Goal: Transaction & Acquisition: Purchase product/service

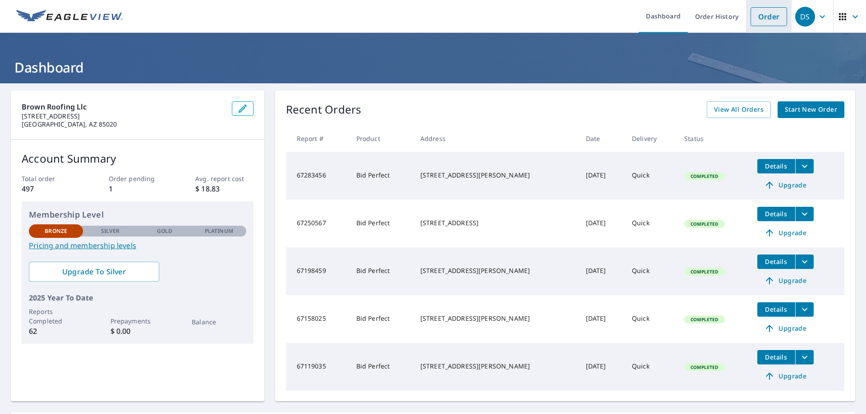
click at [761, 18] on link "Order" at bounding box center [768, 16] width 37 height 19
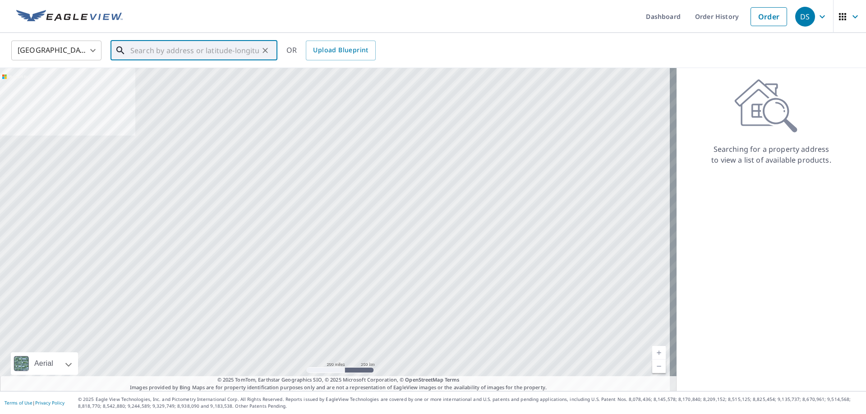
click at [149, 49] on input "text" at bounding box center [194, 50] width 129 height 25
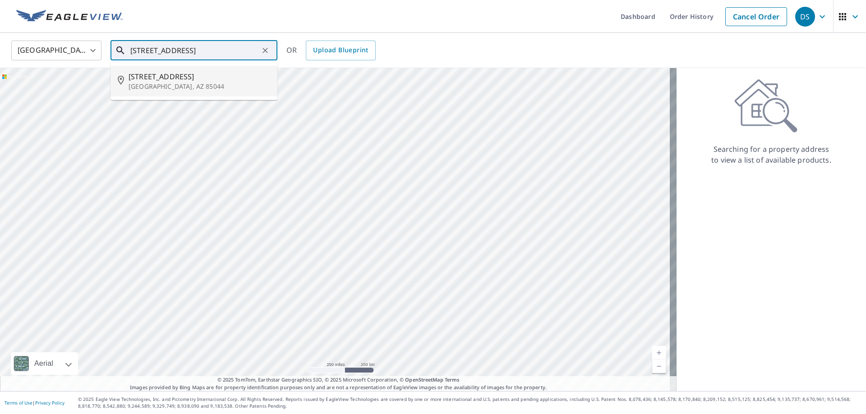
click at [183, 86] on p "[GEOGRAPHIC_DATA], AZ 85044" at bounding box center [200, 86] width 142 height 9
type input "[STREET_ADDRESS]"
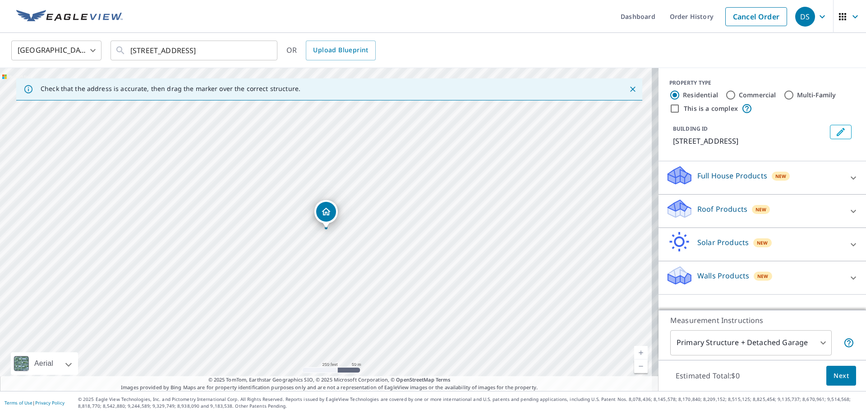
click at [778, 220] on div "Roof Products New" at bounding box center [754, 211] width 177 height 26
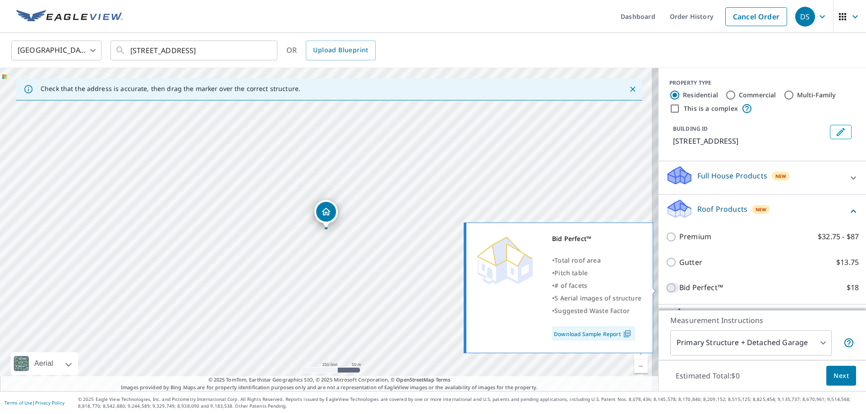
click at [666, 285] on input "Bid Perfect™ $18" at bounding box center [673, 288] width 14 height 11
checkbox input "true"
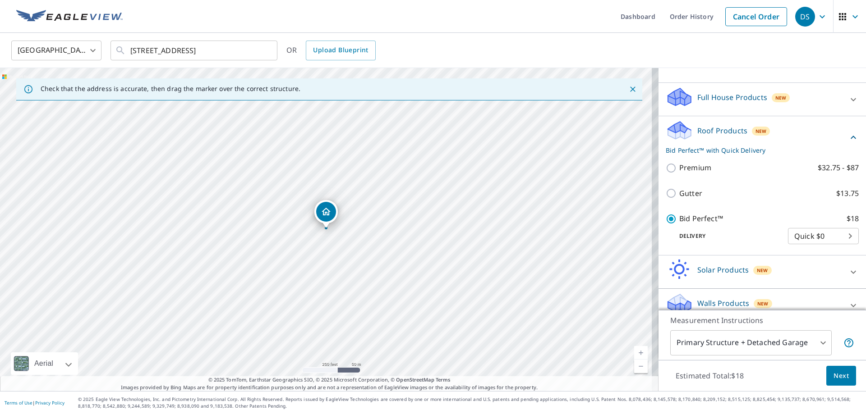
scroll to position [91, 0]
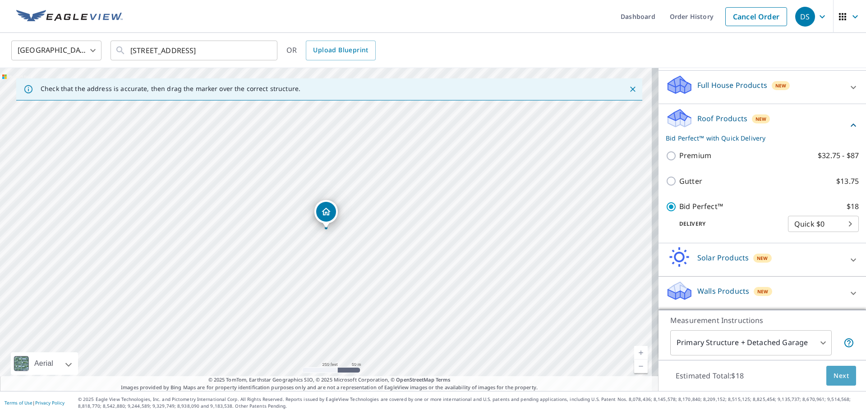
click at [833, 378] on span "Next" at bounding box center [840, 376] width 15 height 11
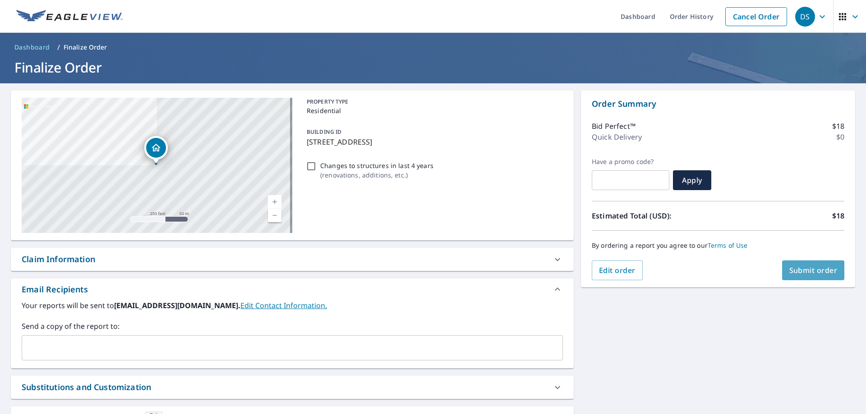
click at [807, 270] on span "Submit order" at bounding box center [813, 271] width 48 height 10
